Goal: Information Seeking & Learning: Understand process/instructions

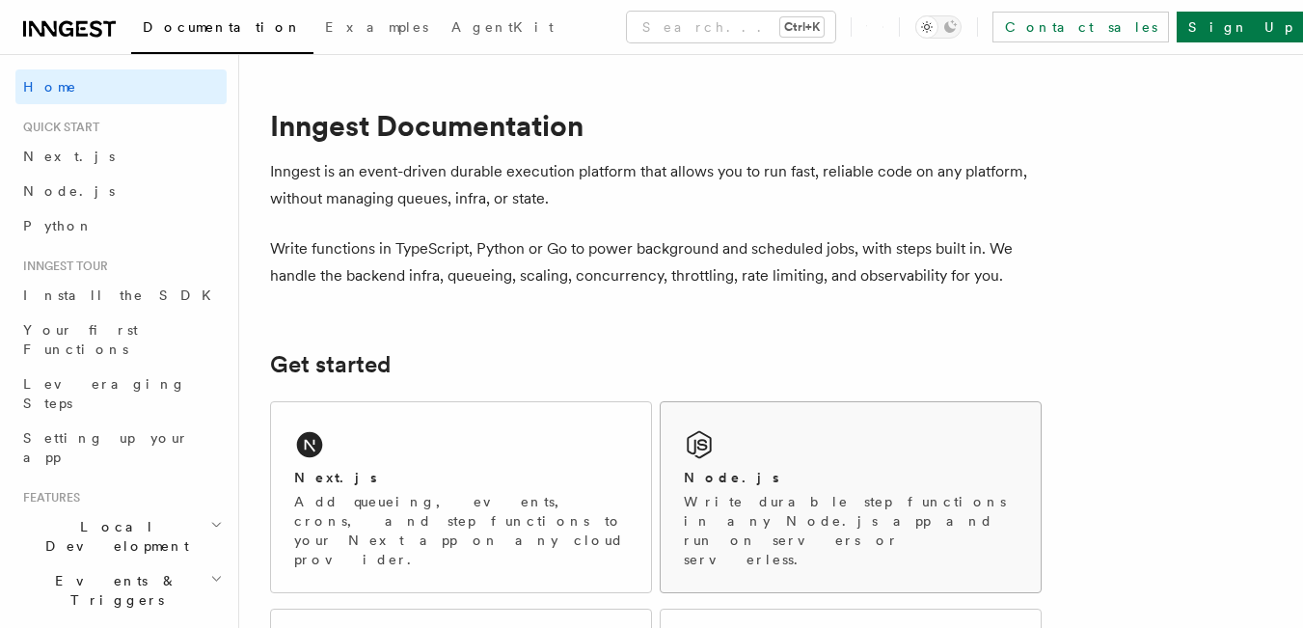
click at [767, 457] on div "Node.js Write durable step functions in any Node.js app and run on servers or s…" at bounding box center [851, 497] width 380 height 190
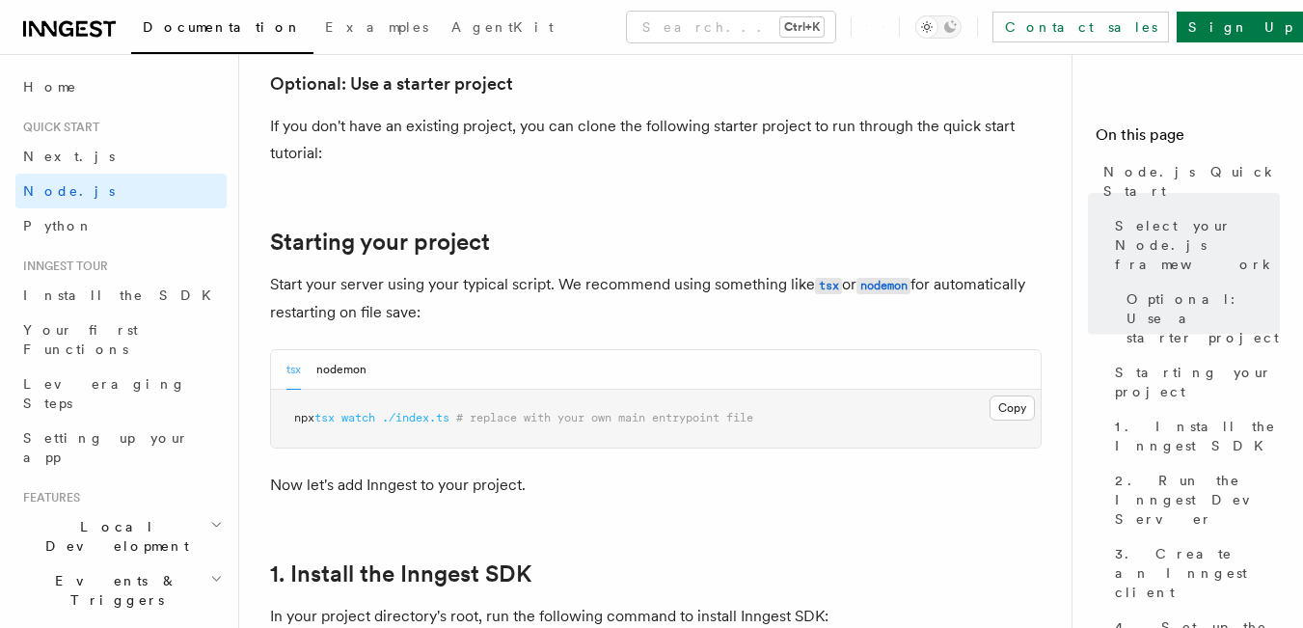
scroll to position [1061, 0]
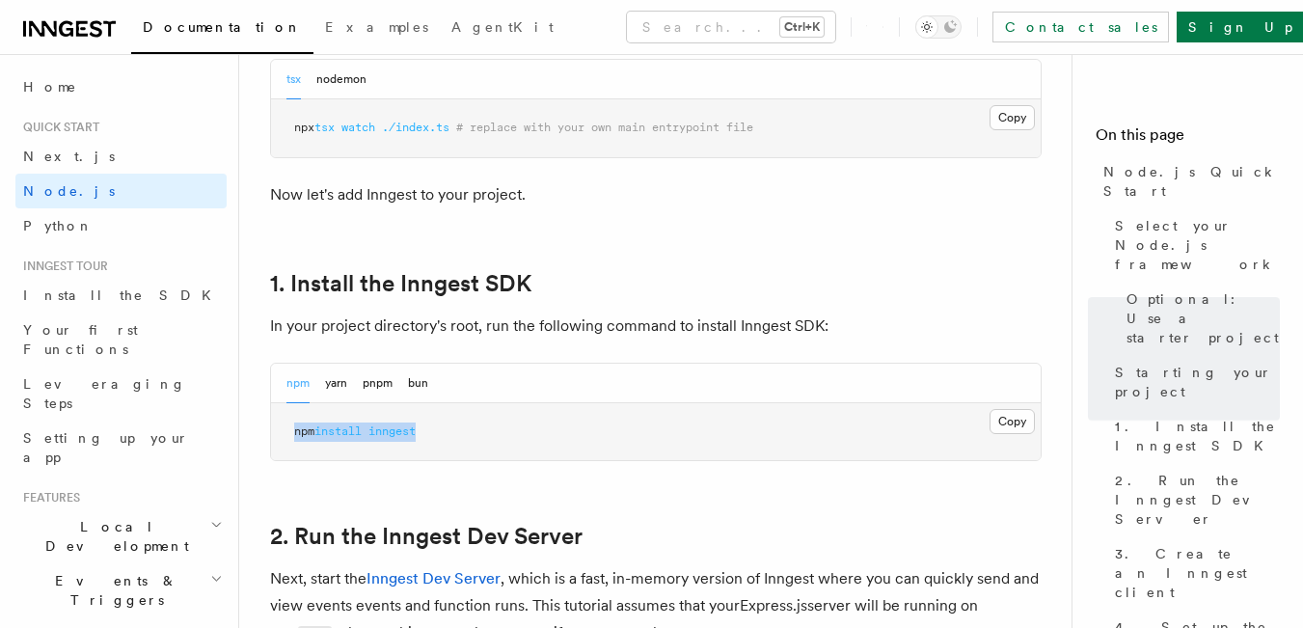
drag, startPoint x: 431, startPoint y: 428, endPoint x: 266, endPoint y: 442, distance: 165.5
copy span "npm install inngest"
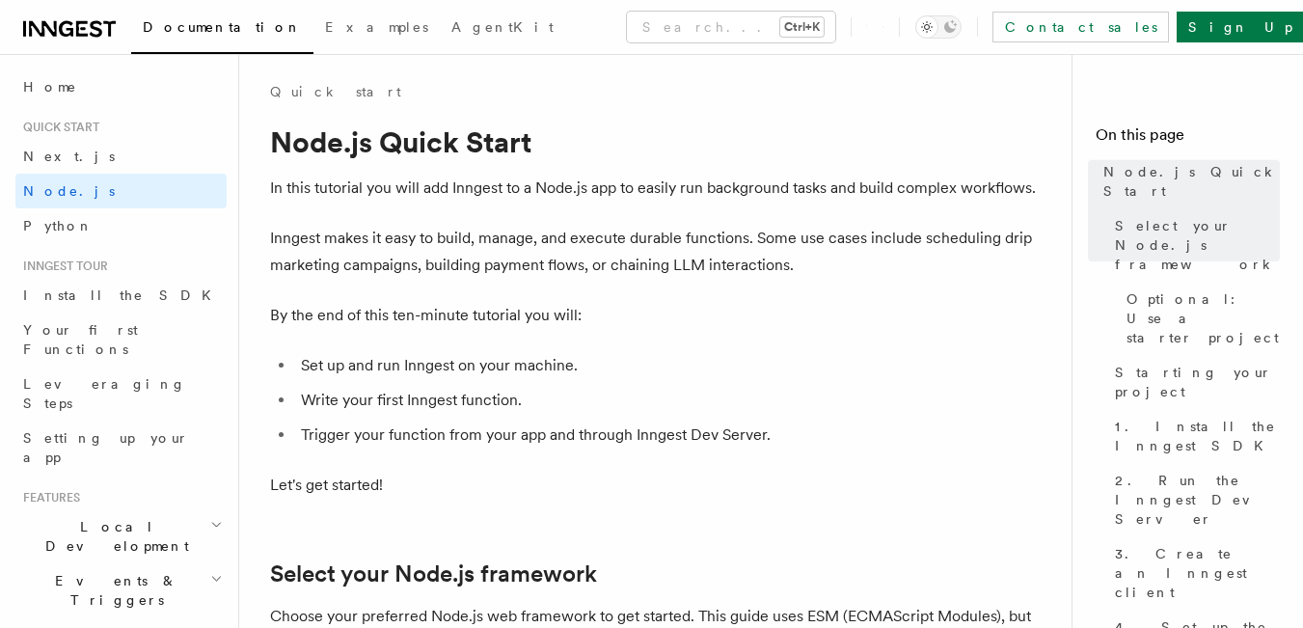
scroll to position [0, 0]
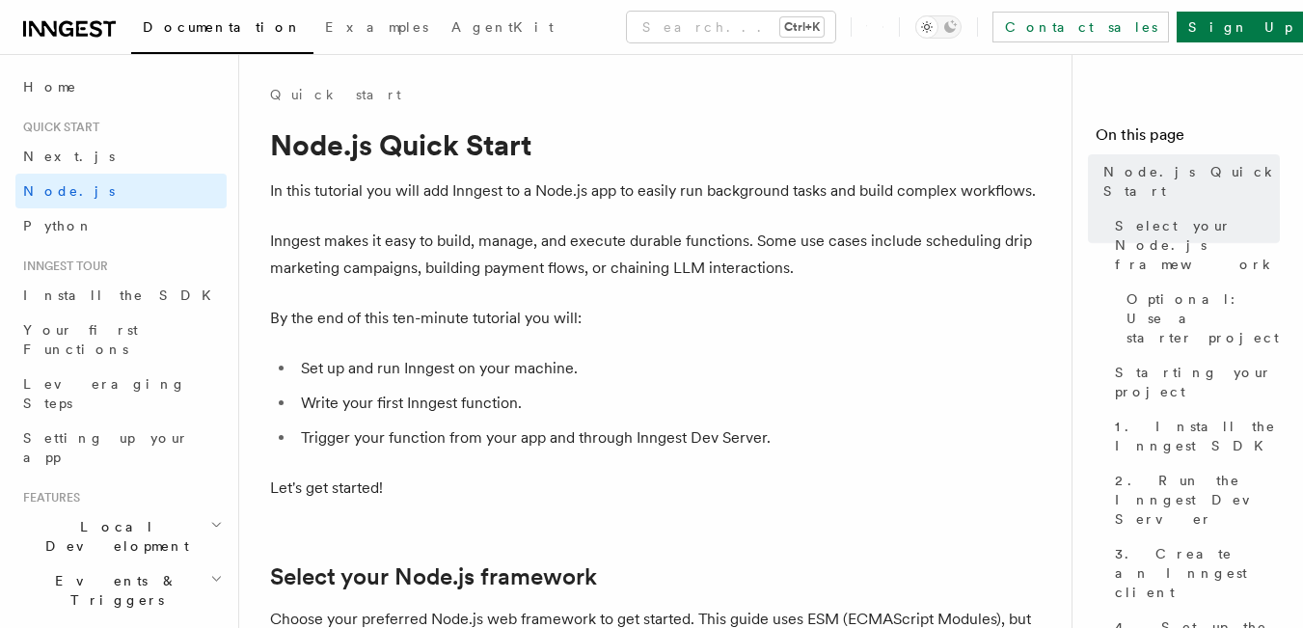
drag, startPoint x: 506, startPoint y: 225, endPoint x: 380, endPoint y: 232, distance: 126.6
click at [362, 239] on p "Inngest makes it easy to build, manage, and execute durable functions. Some use…" at bounding box center [656, 255] width 772 height 54
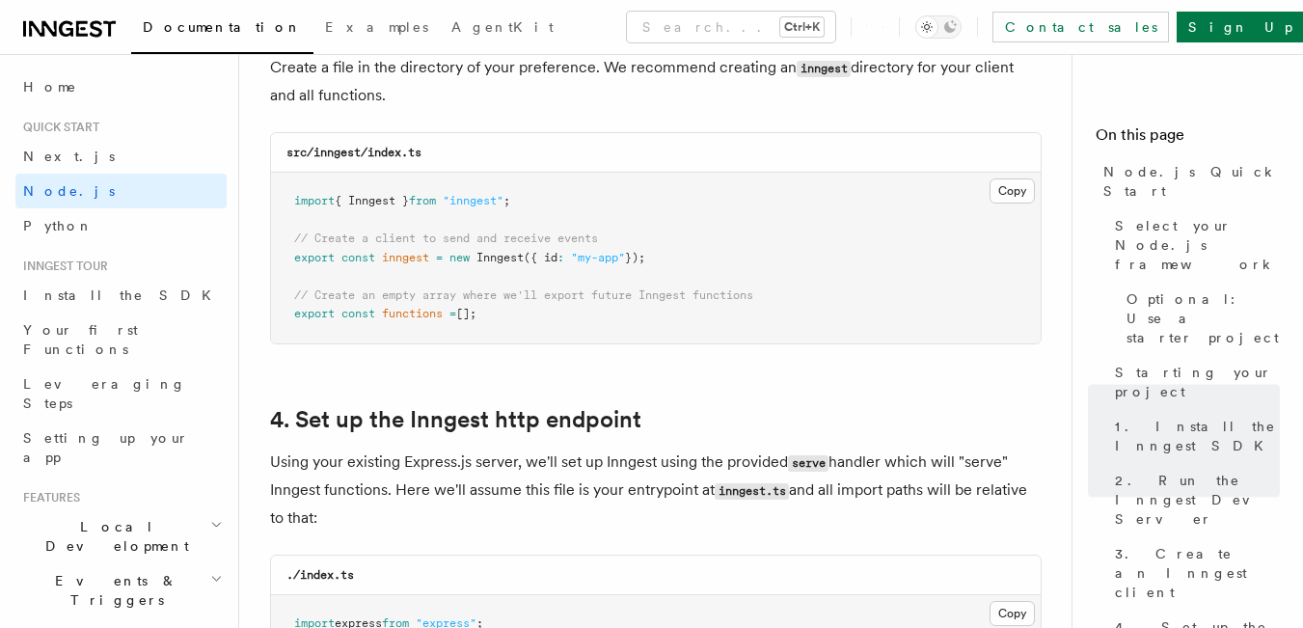
scroll to position [2605, 0]
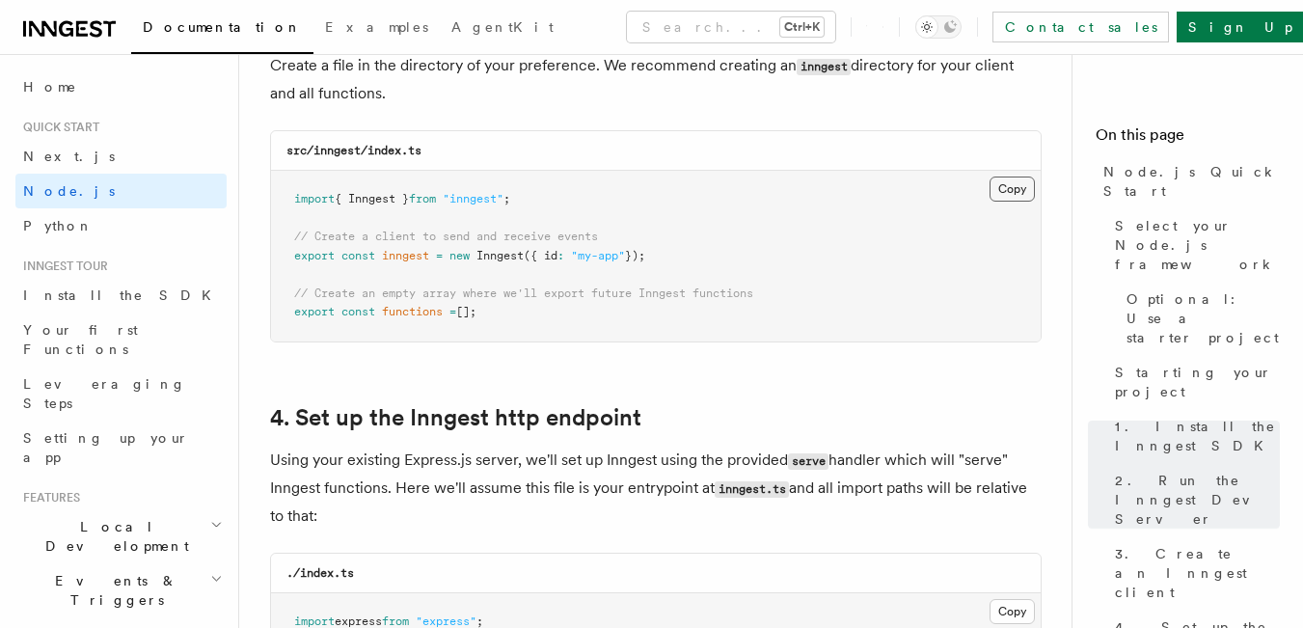
click at [1015, 189] on button "Copy Copied" at bounding box center [1012, 189] width 45 height 25
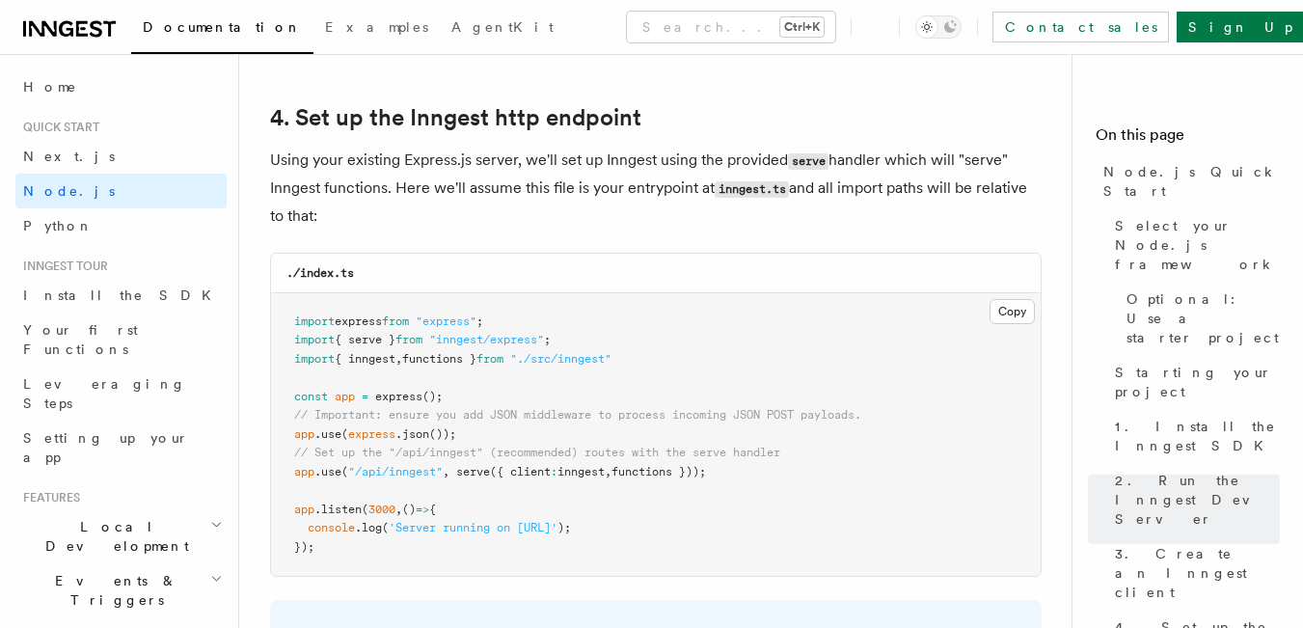
scroll to position [2894, 0]
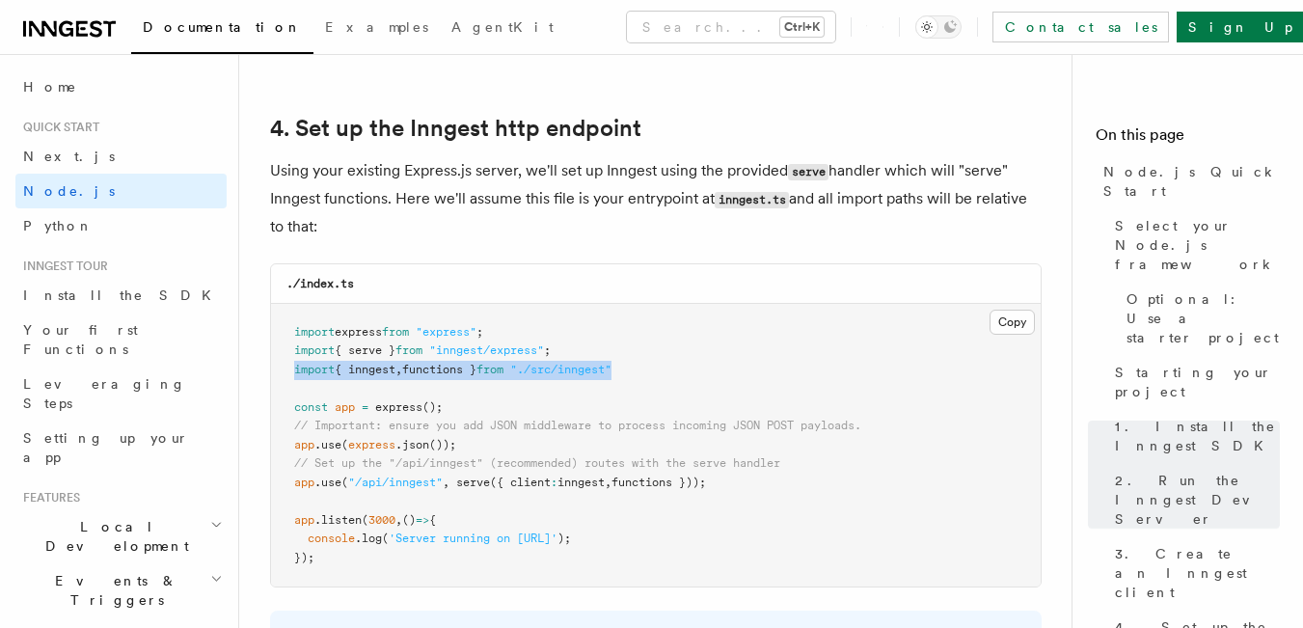
drag, startPoint x: 627, startPoint y: 366, endPoint x: 296, endPoint y: 371, distance: 330.9
click at [296, 371] on pre "import express from "express" ; import { serve } from "inngest/express" ; impor…" at bounding box center [656, 446] width 770 height 284
copy span "import { inngest , functions } from "./src/inngest""
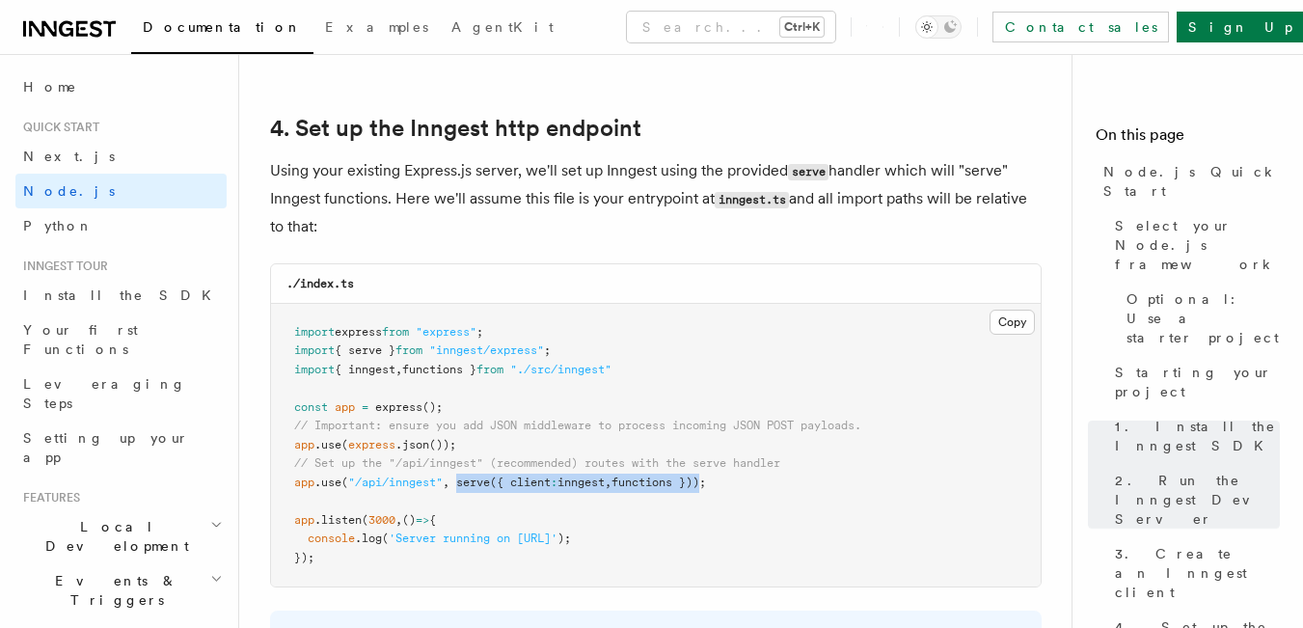
drag, startPoint x: 461, startPoint y: 484, endPoint x: 717, endPoint y: 490, distance: 255.7
click at [717, 490] on pre "import express from "express" ; import { serve } from "inngest/express" ; impor…" at bounding box center [656, 446] width 770 height 284
copy span "serve ({ client : inngest , functions })"
